Goal: Task Accomplishment & Management: Manage account settings

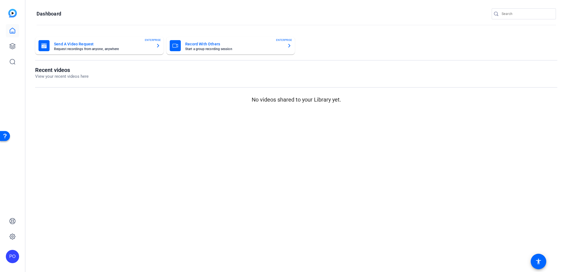
click at [521, 14] on input "Search" at bounding box center [527, 14] width 50 height 7
click at [10, 43] on icon at bounding box center [12, 46] width 7 height 7
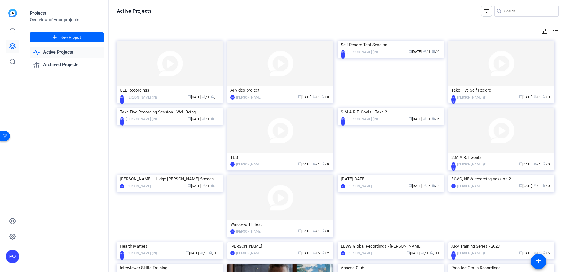
click at [334, 29] on div "tune list" at bounding box center [338, 32] width 442 height 7
click at [523, 10] on input "Search" at bounding box center [530, 11] width 50 height 7
drag, startPoint x: 519, startPoint y: 8, endPoint x: 490, endPoint y: 9, distance: 28.3
click at [491, 9] on div "filter_list зп" at bounding box center [520, 11] width 78 height 11
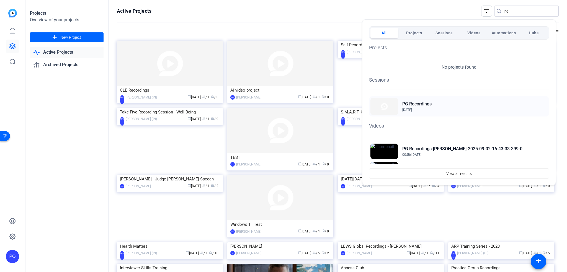
type input "pg"
click at [430, 104] on h2 "PG Recordings" at bounding box center [417, 104] width 29 height 7
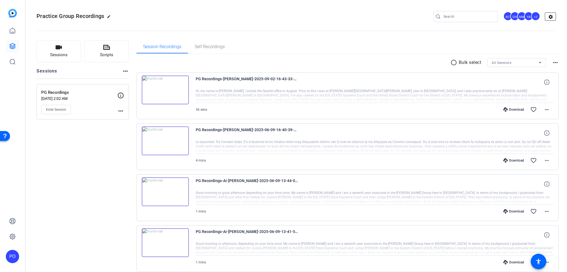
click at [547, 16] on mat-icon "settings" at bounding box center [550, 17] width 11 height 8
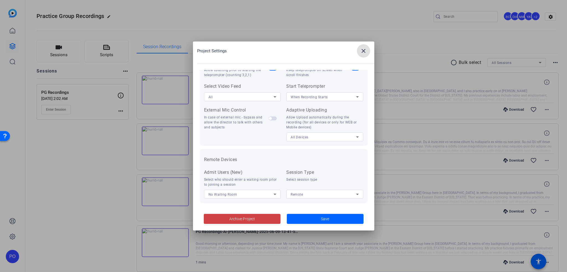
scroll to position [114, 0]
click at [363, 50] on mat-icon "close" at bounding box center [363, 51] width 7 height 7
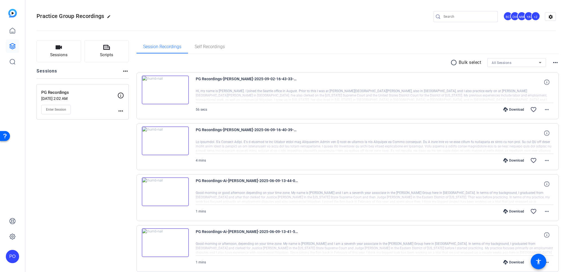
click at [52, 111] on span "Enter Session" at bounding box center [56, 109] width 20 height 4
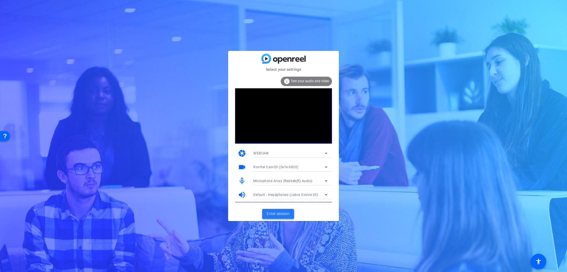
click at [273, 212] on span "Enter session" at bounding box center [278, 214] width 23 height 6
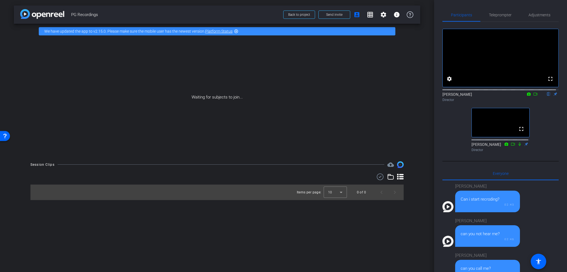
scroll to position [385, 0]
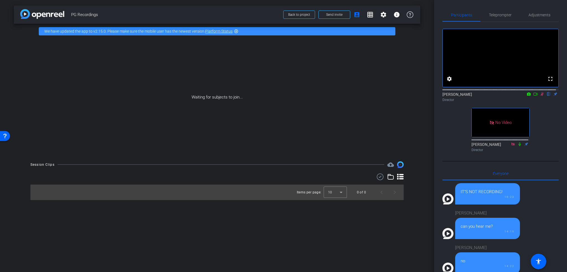
click at [527, 96] on icon at bounding box center [529, 94] width 4 height 3
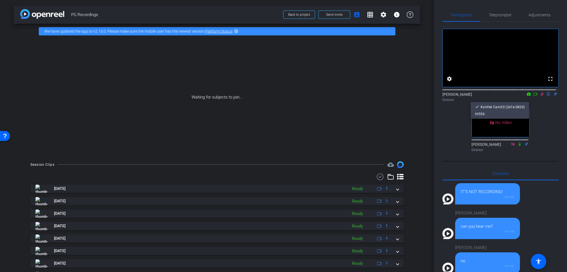
click at [533, 99] on div at bounding box center [283, 136] width 567 height 272
click at [534, 96] on icon at bounding box center [536, 94] width 4 height 4
click at [533, 127] on div "No Video Peter Osipov Director No Video Betty Scimeca Director" at bounding box center [501, 88] width 116 height 132
click at [382, 16] on mat-icon "settings" at bounding box center [383, 14] width 7 height 7
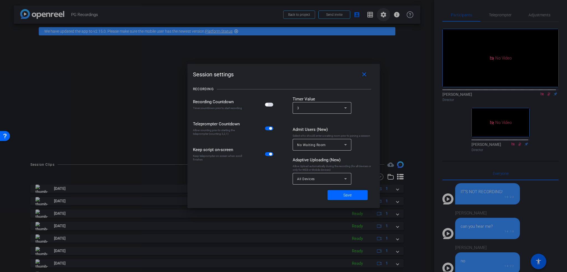
click at [382, 16] on div at bounding box center [283, 136] width 567 height 272
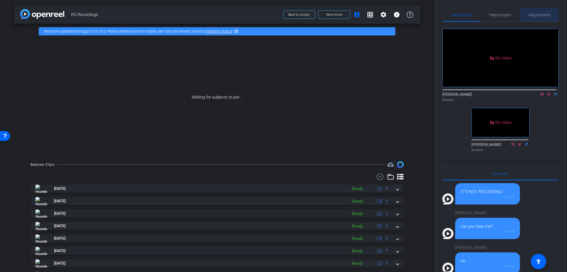
click at [538, 16] on span "Adjustments" at bounding box center [540, 15] width 22 height 4
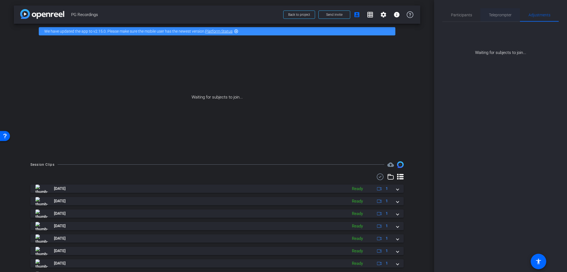
click at [500, 13] on span "Teleprompter" at bounding box center [500, 15] width 23 height 4
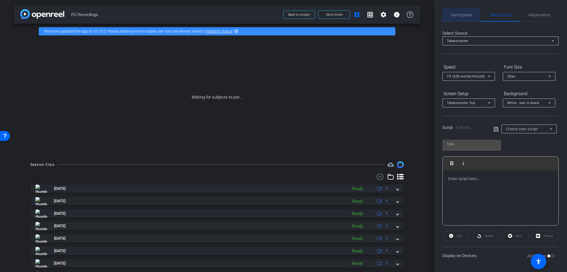
click at [463, 16] on span "Participants" at bounding box center [461, 15] width 21 height 4
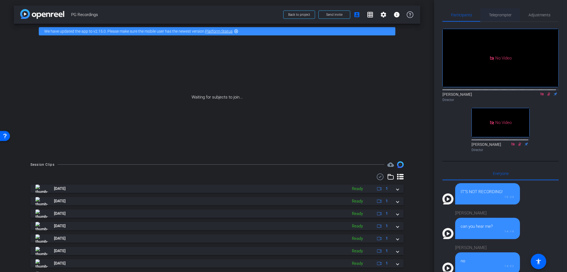
click at [501, 14] on span "Teleprompter" at bounding box center [500, 15] width 23 height 4
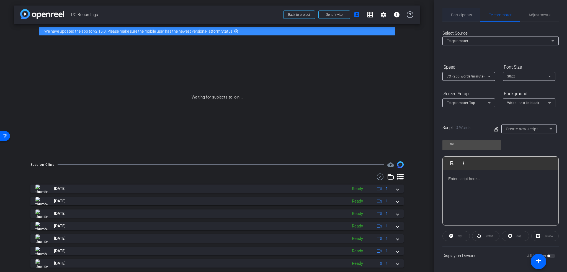
click at [459, 15] on span "Participants" at bounding box center [461, 15] width 21 height 4
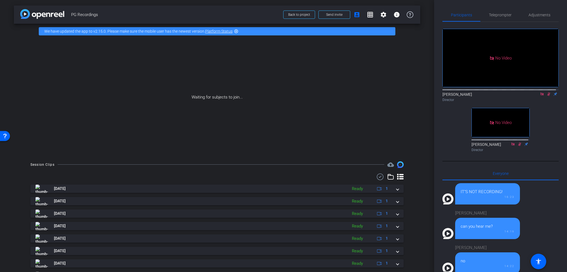
drag, startPoint x: 85, startPoint y: 16, endPoint x: 21, endPoint y: 14, distance: 64.6
click at [84, 16] on span "PG Recordings" at bounding box center [175, 14] width 209 height 11
click at [19, 15] on div "arrow_back PG Recordings Back to project Send invite account_box grid_on settin…" at bounding box center [217, 15] width 407 height 18
click at [40, 11] on img at bounding box center [42, 14] width 44 height 10
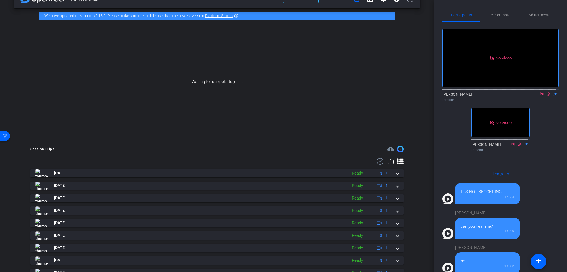
scroll to position [0, 0]
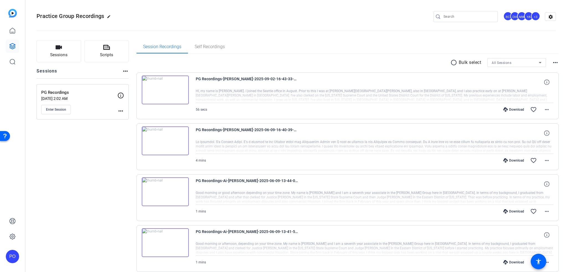
click at [512, 109] on div "Download" at bounding box center [514, 109] width 26 height 4
click at [370, 19] on div "Practice Group Recordings edit BC DH MM YA +3 settings" at bounding box center [297, 16] width 520 height 8
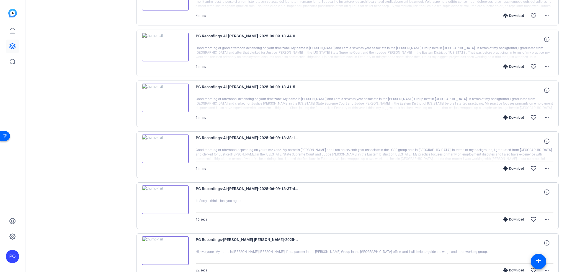
scroll to position [111, 0]
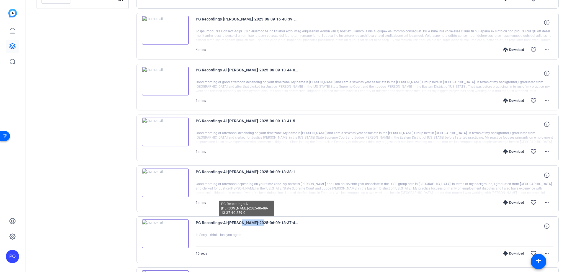
drag, startPoint x: 237, startPoint y: 221, endPoint x: 255, endPoint y: 221, distance: 18.8
click at [255, 221] on span "PG Recordings-Ai-Li Chiong-Martinson-2025-06-09-13-37-40-859-0" at bounding box center [247, 226] width 103 height 13
click at [256, 222] on span "PG Recordings-Ai-Li Chiong-Martinson-2025-06-09-13-37-40-859-0" at bounding box center [247, 226] width 103 height 13
drag, startPoint x: 238, startPoint y: 222, endPoint x: 257, endPoint y: 222, distance: 19.1
click at [257, 222] on span "PG Recordings-Ai-Li Chiong-Martinson-2025-06-09-13-37-40-859-0" at bounding box center [247, 226] width 103 height 13
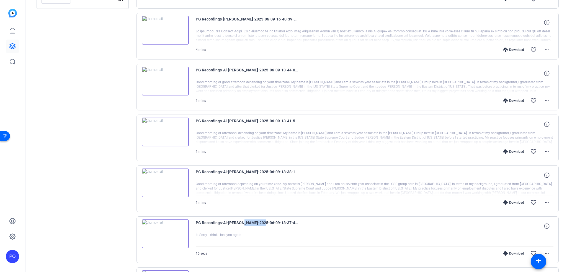
click at [257, 222] on span "PG Recordings-Ai-Li Chiong-Martinson-2025-06-09-13-37-40-859-0" at bounding box center [247, 226] width 103 height 13
drag, startPoint x: 222, startPoint y: 70, endPoint x: 253, endPoint y: 66, distance: 32.1
click at [253, 66] on div "PG Recordings-Ai-Li Chiong-Martinson-2025-06-09-13-44-06-960-0 Good morning or …" at bounding box center [348, 87] width 423 height 47
click at [296, 70] on span "PG Recordings-Ai-Li Chiong-Martinson-2025-06-09-13-44-06-960-0" at bounding box center [247, 73] width 103 height 13
drag, startPoint x: 215, startPoint y: 80, endPoint x: 252, endPoint y: 81, distance: 36.3
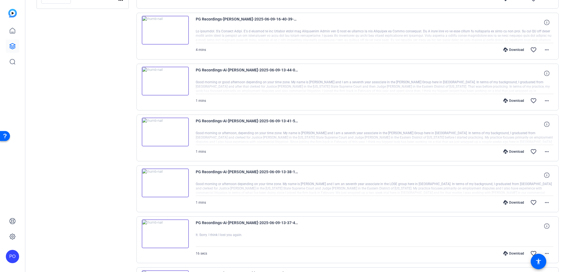
click at [252, 81] on div at bounding box center [375, 87] width 358 height 14
click at [544, 75] on icon at bounding box center [546, 73] width 5 height 5
click at [347, 79] on div "PG Recordings-Ai-Li Chiong-Martinson-2025-06-09-13-44-06-960-0 1080P 1 mins 70m…" at bounding box center [375, 73] width 358 height 13
click at [318, 83] on div at bounding box center [375, 87] width 358 height 14
click at [308, 81] on div at bounding box center [375, 87] width 358 height 14
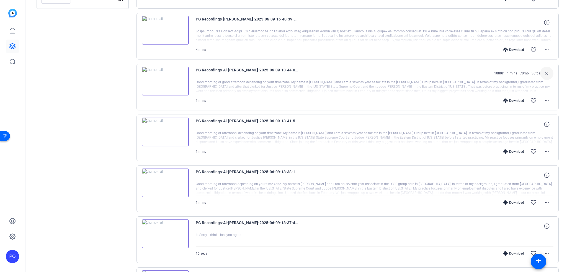
drag, startPoint x: 372, startPoint y: 87, endPoint x: 418, endPoint y: 85, distance: 46.3
click at [418, 85] on div at bounding box center [375, 87] width 358 height 14
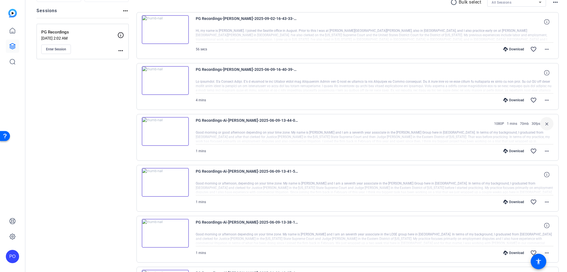
scroll to position [55, 0]
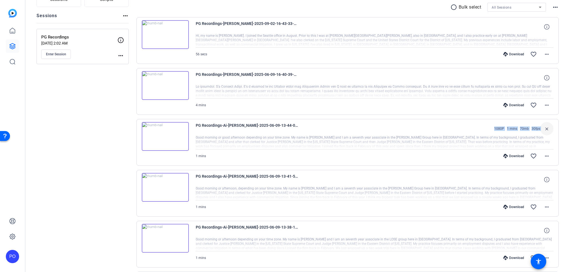
drag, startPoint x: 492, startPoint y: 128, endPoint x: 538, endPoint y: 127, distance: 45.7
click at [538, 127] on div "1080P 1 mins 70mb 30fps close" at bounding box center [523, 128] width 62 height 13
click at [532, 130] on span "30fps" at bounding box center [536, 129] width 9 height 4
drag, startPoint x: 529, startPoint y: 128, endPoint x: 533, endPoint y: 128, distance: 4.4
click at [533, 128] on div "1080P 1 mins 70mb 30fps" at bounding box center [516, 129] width 49 height 4
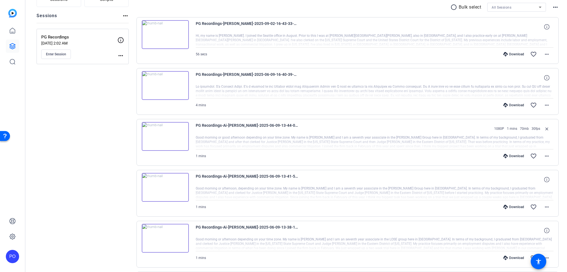
click at [534, 128] on span "30fps" at bounding box center [536, 129] width 9 height 4
drag, startPoint x: 531, startPoint y: 129, endPoint x: 537, endPoint y: 129, distance: 6.6
click at [537, 129] on span "30fps" at bounding box center [536, 129] width 9 height 4
click at [527, 136] on div at bounding box center [375, 142] width 358 height 14
click at [544, 176] on span at bounding box center [546, 179] width 13 height 13
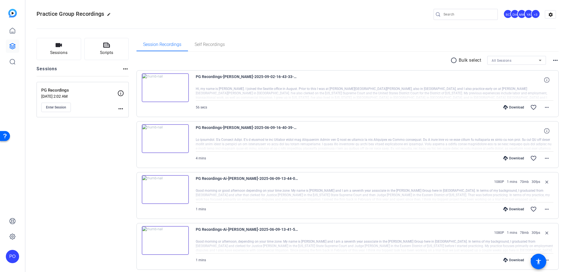
scroll to position [0, 0]
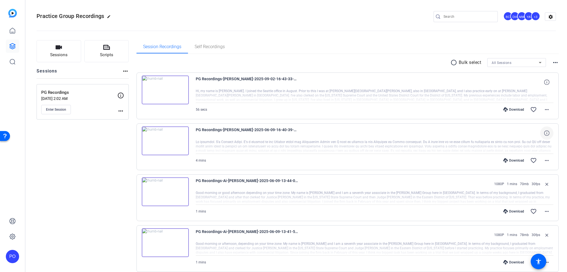
click at [546, 132] on button at bounding box center [546, 133] width 13 height 13
drag, startPoint x: 492, startPoint y: 132, endPoint x: 500, endPoint y: 132, distance: 8.6
click at [500, 132] on span "1080P" at bounding box center [498, 133] width 10 height 4
click at [546, 82] on icon at bounding box center [546, 82] width 5 height 5
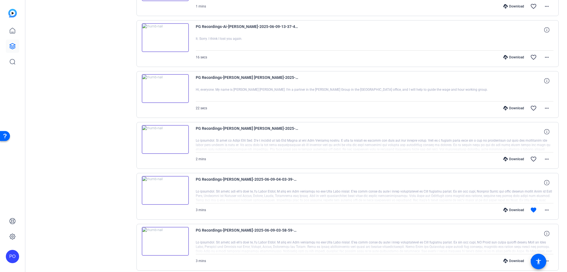
scroll to position [339, 0]
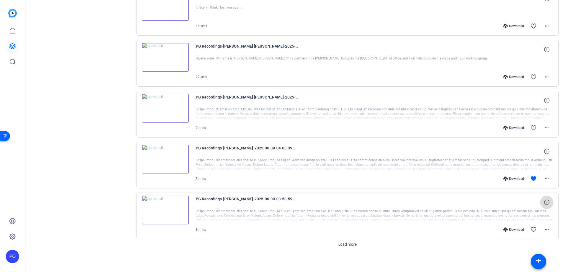
click at [545, 201] on icon at bounding box center [546, 202] width 5 height 5
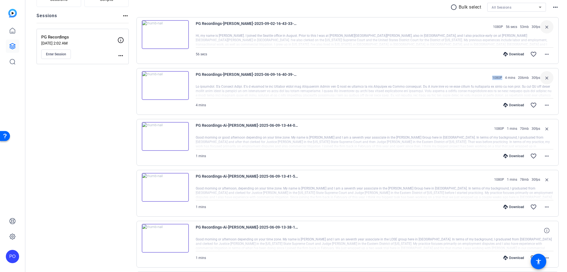
scroll to position [0, 0]
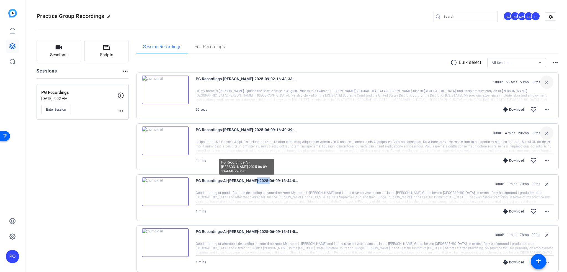
drag, startPoint x: 247, startPoint y: 181, endPoint x: 261, endPoint y: 181, distance: 13.9
click at [261, 181] on span "PG Recordings-Ai-Li Chiong-Martinson-2025-06-09-13-44-06-960-0" at bounding box center [247, 184] width 103 height 13
click at [265, 183] on span "PG Recordings-Ai-Li Chiong-Martinson-2025-06-09-13-44-06-960-0" at bounding box center [247, 184] width 103 height 13
click at [165, 191] on img at bounding box center [165, 192] width 47 height 29
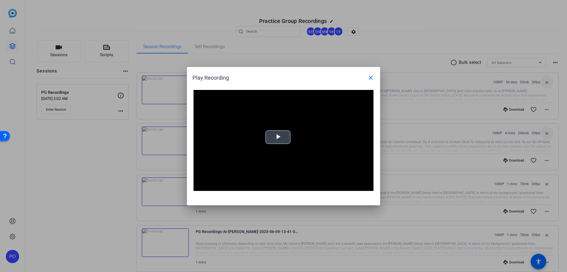
click at [278, 137] on span "Video Player" at bounding box center [278, 137] width 0 height 0
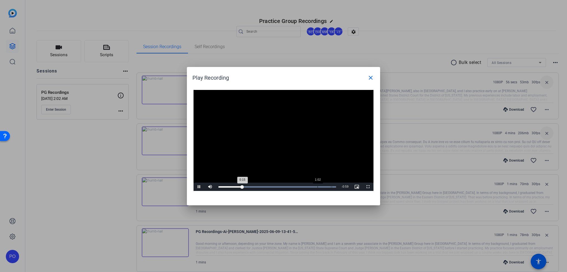
click at [317, 187] on div "Loaded : 100.00% 1:02 0:15" at bounding box center [278, 186] width 118 height 1
click at [370, 77] on mat-icon "close" at bounding box center [371, 78] width 7 height 7
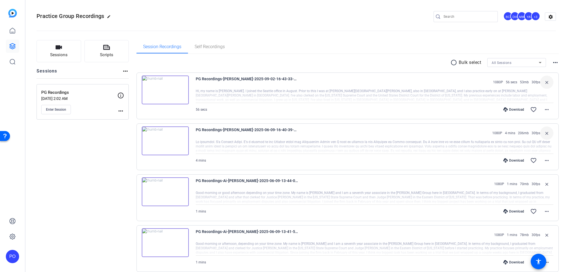
click at [163, 189] on img at bounding box center [165, 192] width 47 height 29
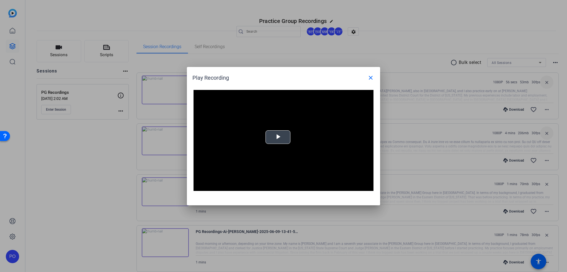
click at [278, 137] on span "Video Player" at bounding box center [278, 137] width 0 height 0
click at [372, 76] on mat-icon "close" at bounding box center [371, 78] width 7 height 7
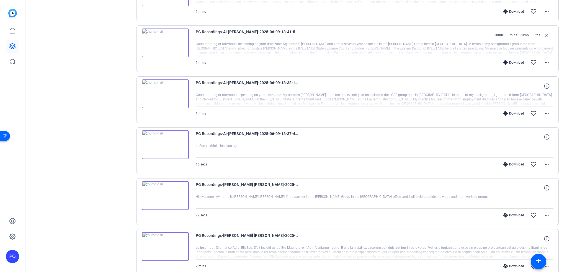
scroll to position [249, 0]
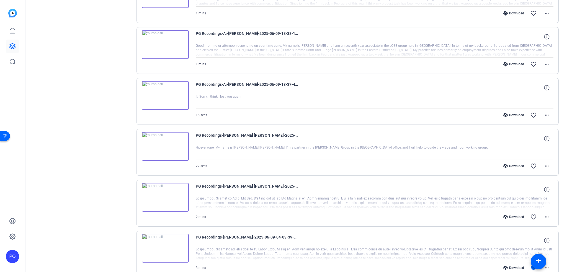
click at [165, 97] on img at bounding box center [165, 95] width 47 height 29
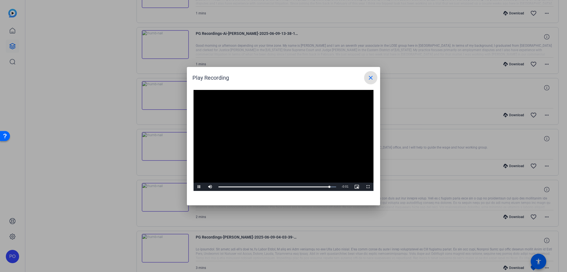
click at [370, 77] on mat-icon "close" at bounding box center [371, 78] width 7 height 7
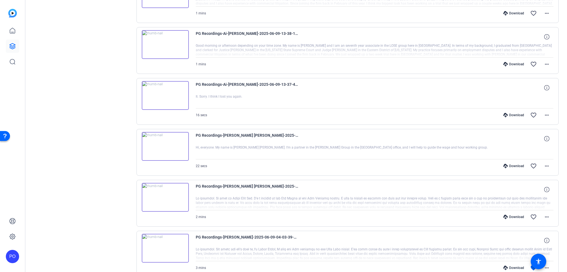
click at [164, 194] on img at bounding box center [165, 197] width 47 height 29
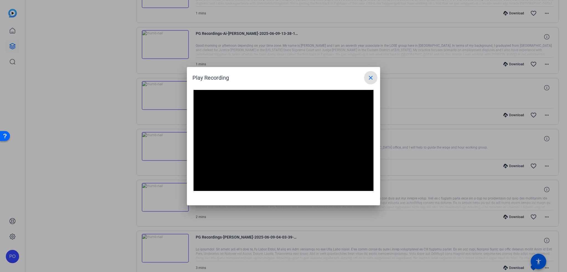
click at [372, 77] on mat-icon "close" at bounding box center [371, 78] width 7 height 7
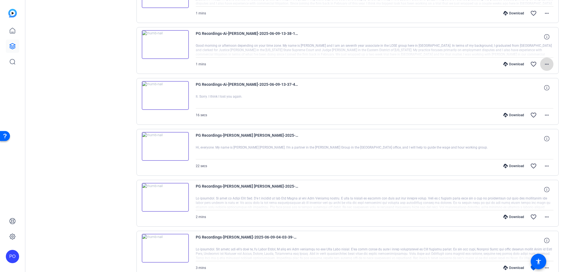
click at [545, 64] on mat-icon "more_horiz" at bounding box center [547, 64] width 7 height 7
click at [559, 64] on div at bounding box center [283, 136] width 567 height 272
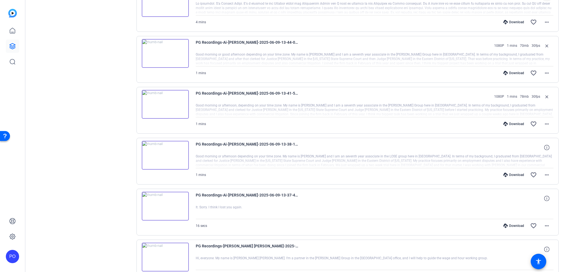
scroll to position [0, 0]
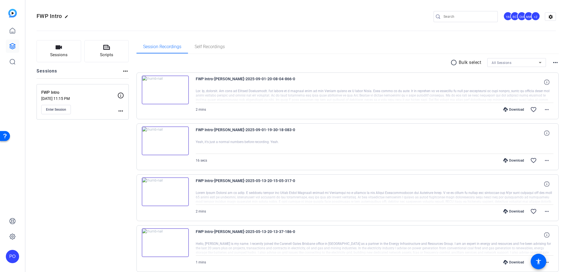
click at [163, 140] on img at bounding box center [165, 141] width 47 height 29
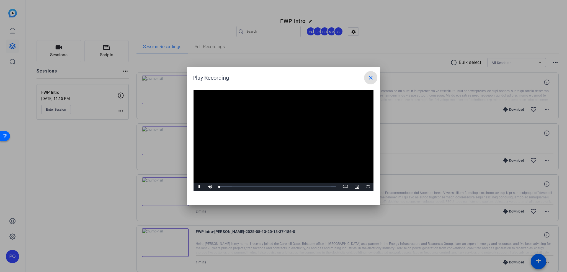
click at [278, 137] on video "Video Player" at bounding box center [284, 140] width 180 height 101
click at [371, 78] on mat-icon "close" at bounding box center [371, 78] width 7 height 7
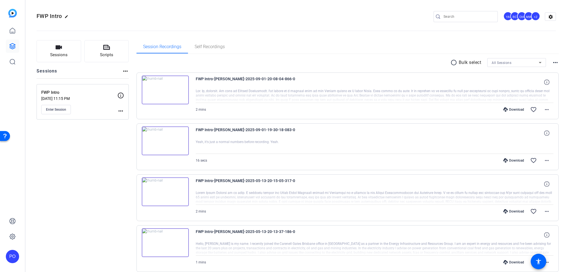
click at [164, 90] on img at bounding box center [165, 90] width 47 height 29
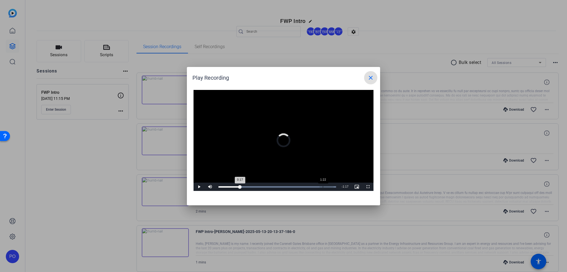
click at [323, 186] on div "1:22" at bounding box center [323, 186] width 0 height 1
click at [368, 77] on mat-icon "close" at bounding box center [371, 78] width 7 height 7
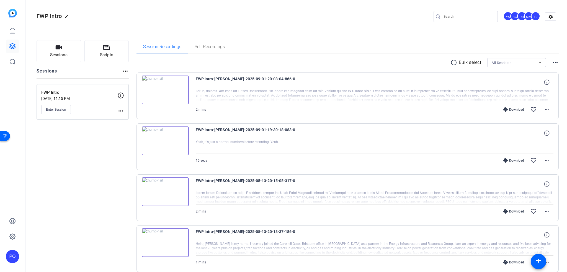
click at [365, 63] on div "radio_button_unchecked Bulk select All Sessions more_horiz" at bounding box center [348, 62] width 423 height 9
click at [545, 160] on mat-icon "more_horiz" at bounding box center [547, 160] width 7 height 7
click at [526, 227] on span "Delete clip" at bounding box center [529, 227] width 33 height 7
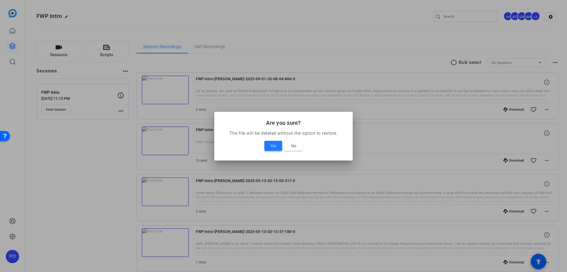
click at [274, 145] on span "Yes" at bounding box center [273, 146] width 6 height 7
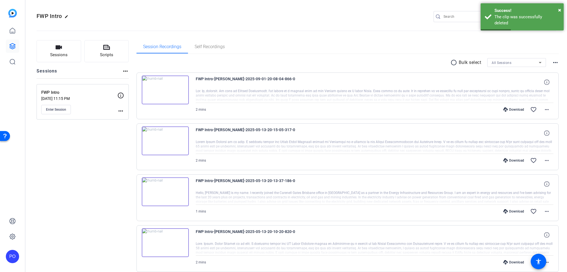
click at [213, 17] on div "FWP Intro edit YA BC DH MM +2 settings" at bounding box center [297, 16] width 520 height 8
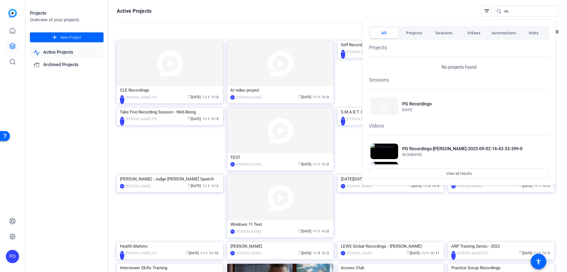
click at [406, 12] on div at bounding box center [283, 136] width 567 height 272
